Goal: Find specific page/section: Find specific page/section

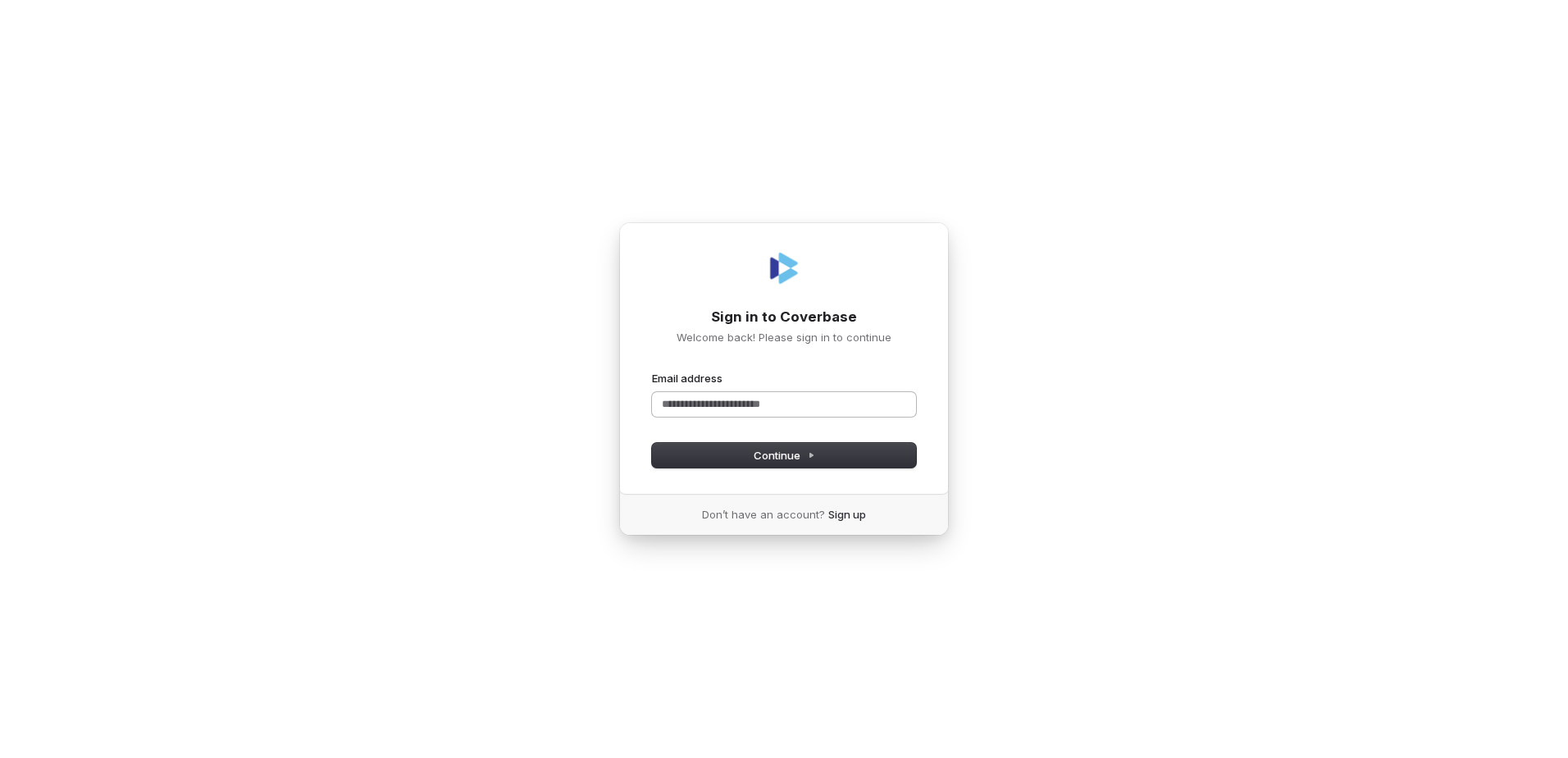
click at [694, 409] on input "Email address" at bounding box center [784, 404] width 264 height 24
click at [652, 370] on button "submit" at bounding box center [652, 370] width 0 height 0
type input "**********"
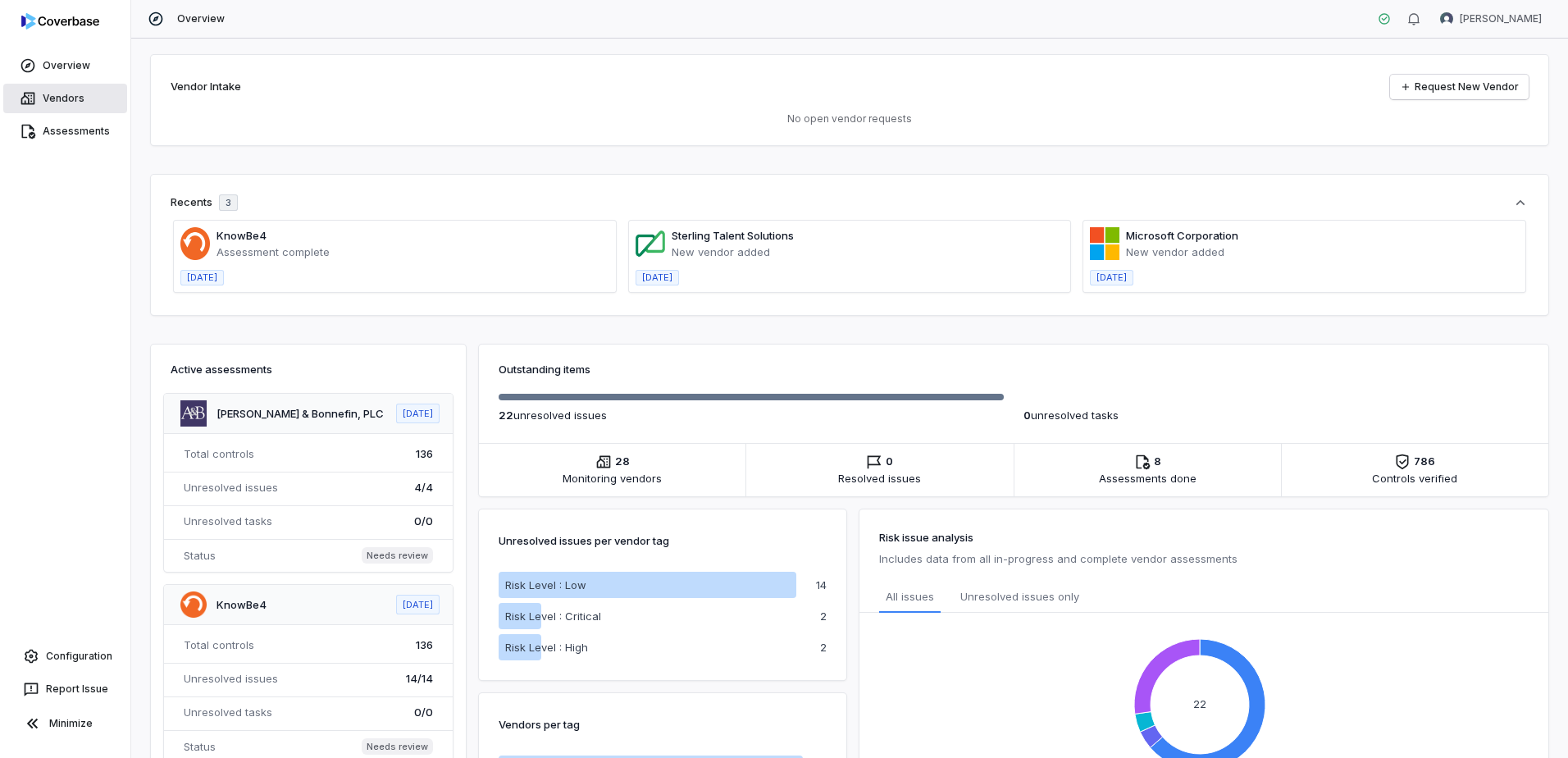
click at [71, 98] on link "Vendors" at bounding box center [65, 98] width 124 height 29
